Goal: Task Accomplishment & Management: Manage account settings

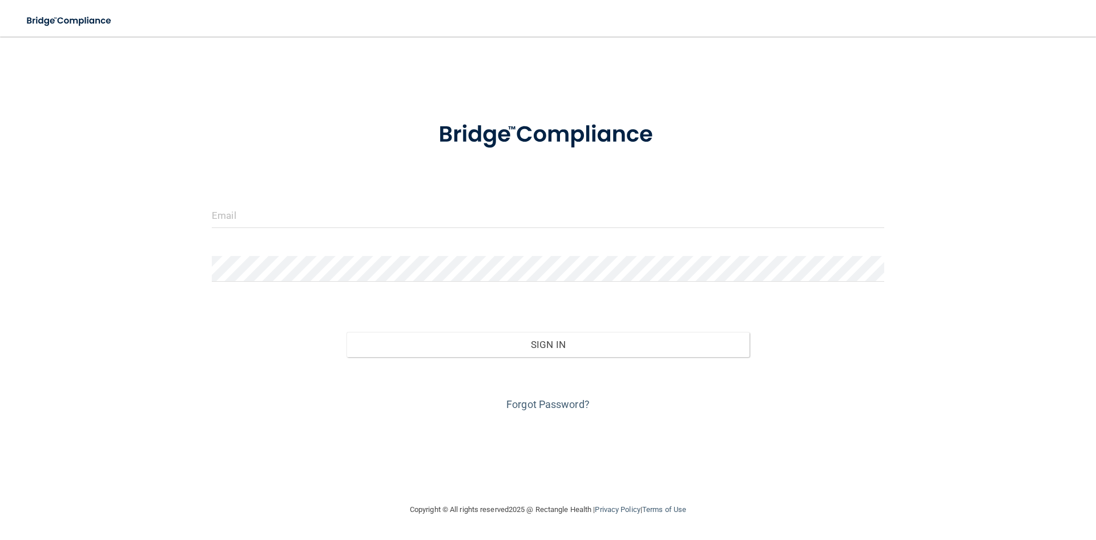
click at [302, 195] on form "Invalid email/password. You don't have permission to access that page. Sign In …" at bounding box center [548, 259] width 673 height 308
click at [299, 210] on input "email" at bounding box center [548, 215] width 673 height 26
type input "[PERSON_NAME][EMAIL_ADDRESS][DOMAIN_NAME]"
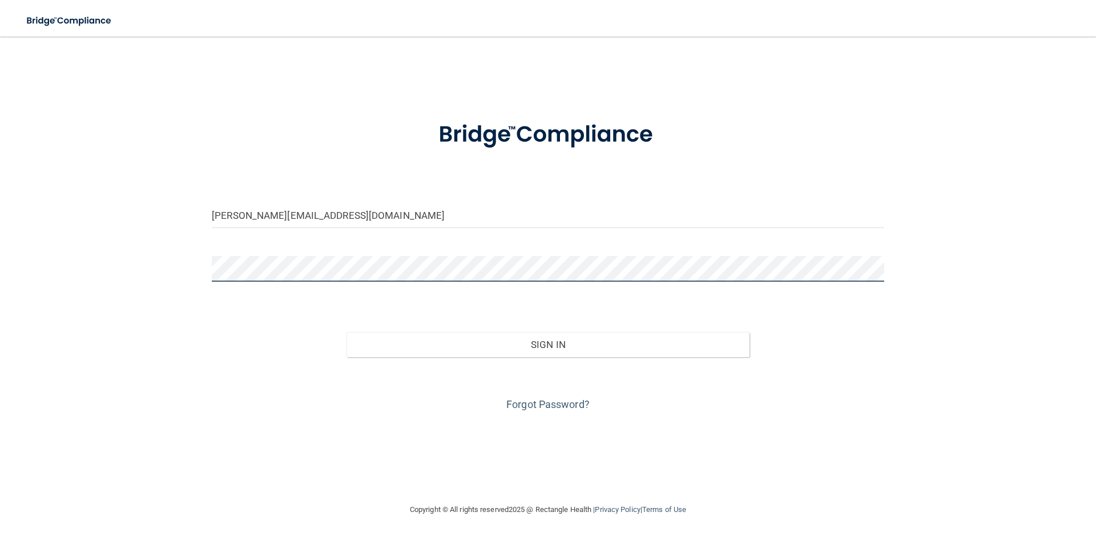
click at [347, 332] on button "Sign In" at bounding box center [549, 344] width 404 height 25
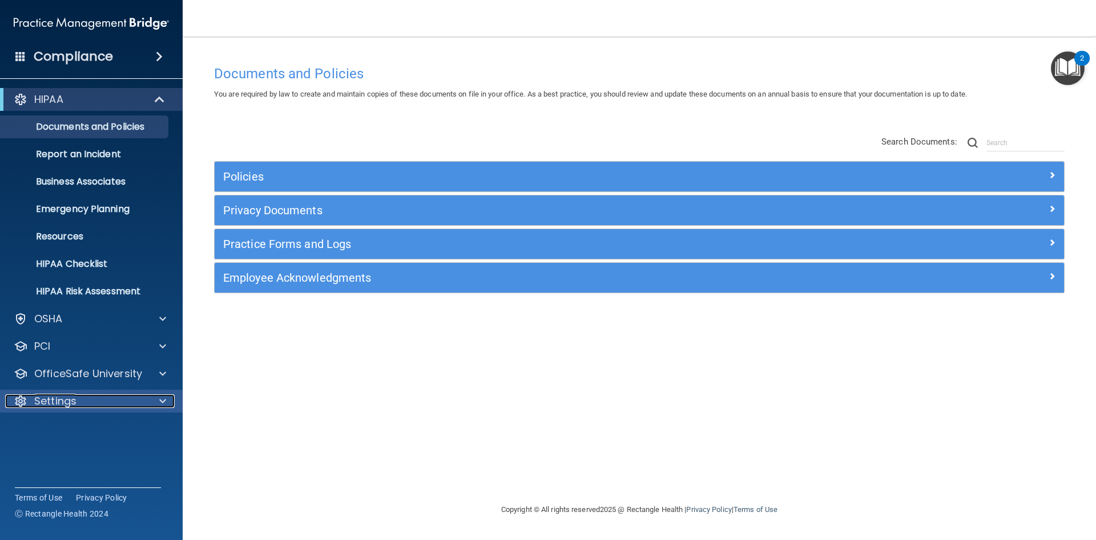
click at [83, 405] on div "Settings" at bounding box center [76, 401] width 142 height 14
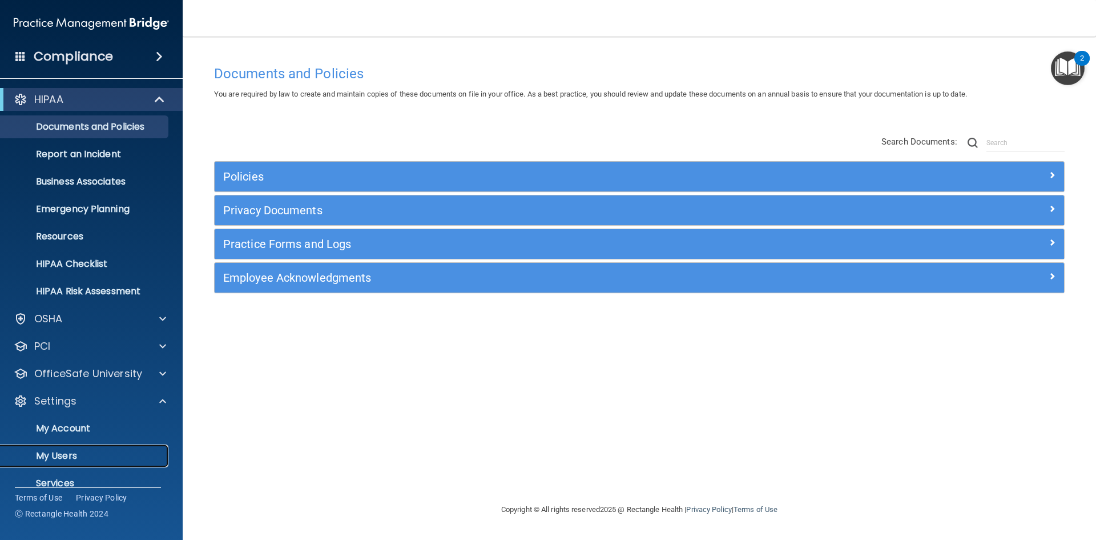
click at [63, 456] on p "My Users" at bounding box center [85, 455] width 156 height 11
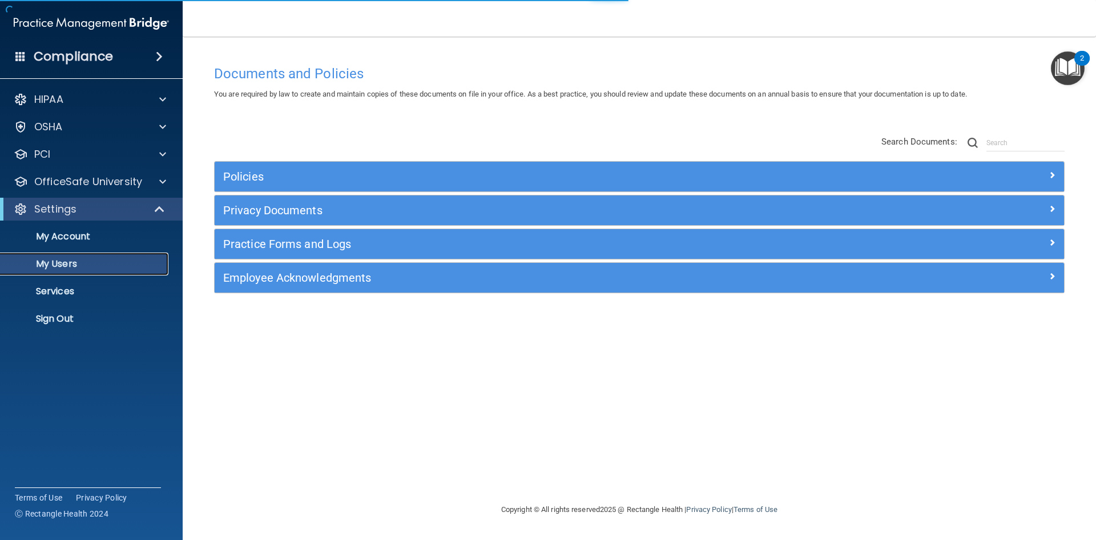
select select "20"
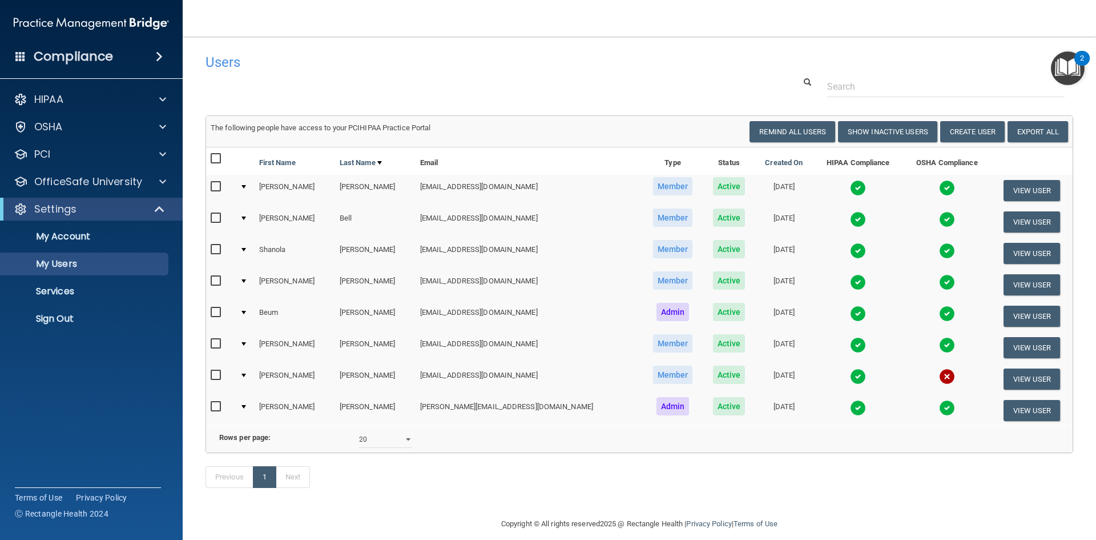
click at [850, 281] on img at bounding box center [858, 282] width 16 height 16
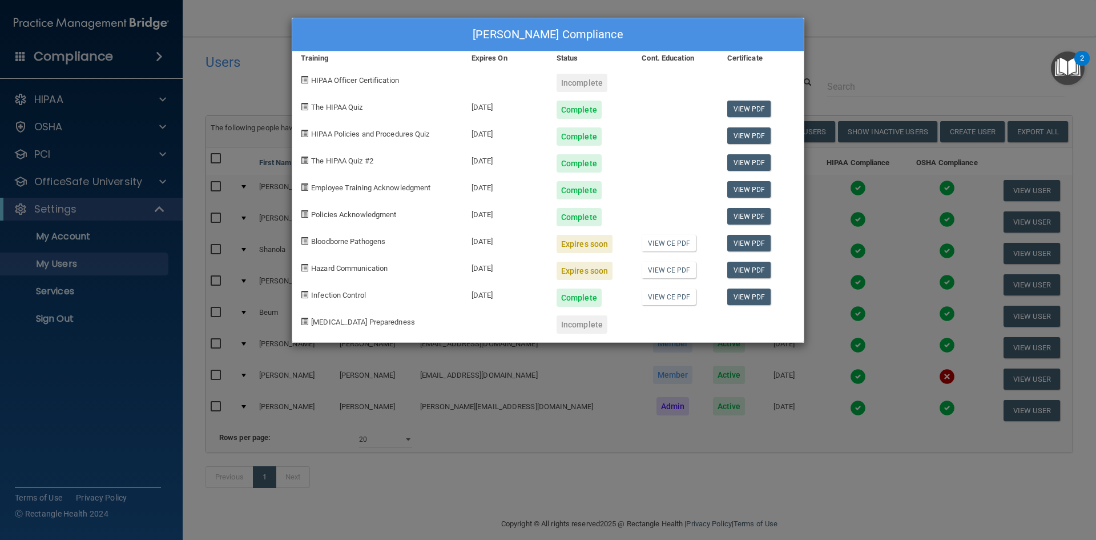
click at [826, 81] on div "[PERSON_NAME] Compliance Training Expires On Status Cont. Education Certificate…" at bounding box center [548, 270] width 1096 height 540
